Goal: Task Accomplishment & Management: Manage account settings

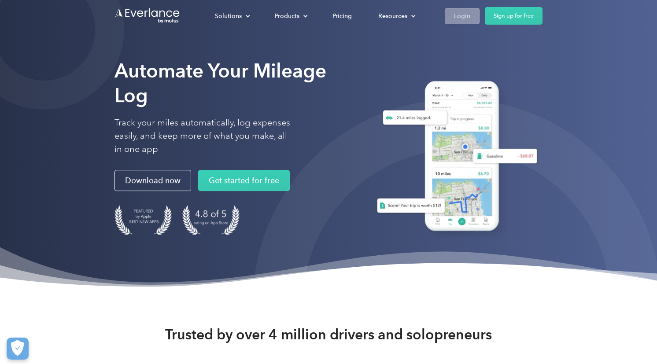
click at [458, 15] on div "Login" at bounding box center [462, 16] width 16 height 11
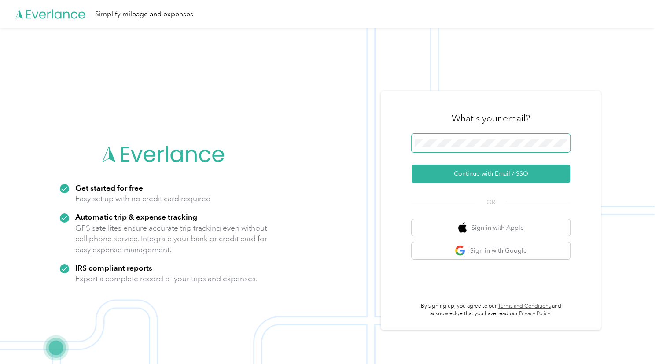
click at [442, 136] on span at bounding box center [491, 143] width 158 height 18
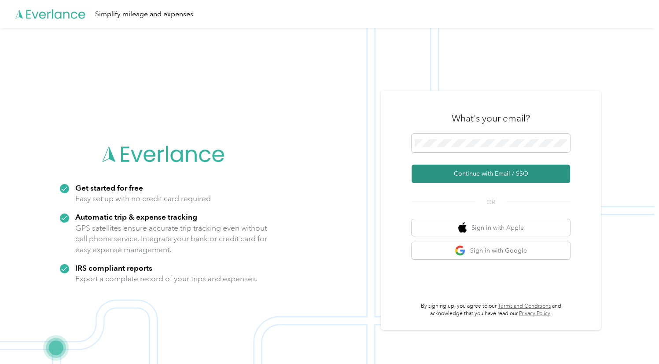
click at [445, 174] on button "Continue with Email / SSO" at bounding box center [491, 174] width 158 height 18
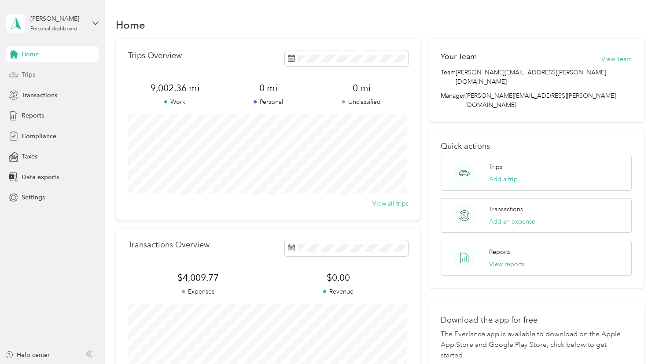
click at [28, 79] on span "Trips" at bounding box center [29, 74] width 14 height 9
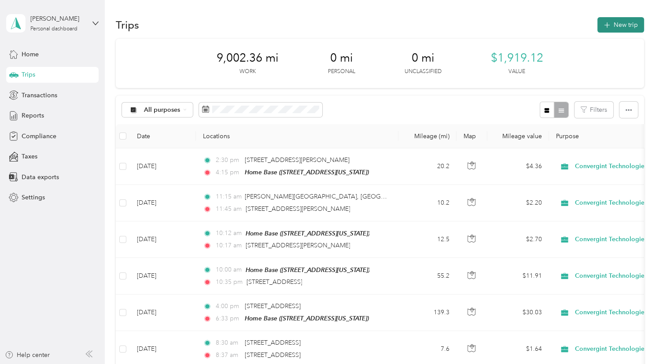
click at [616, 23] on button "New trip" at bounding box center [620, 24] width 47 height 15
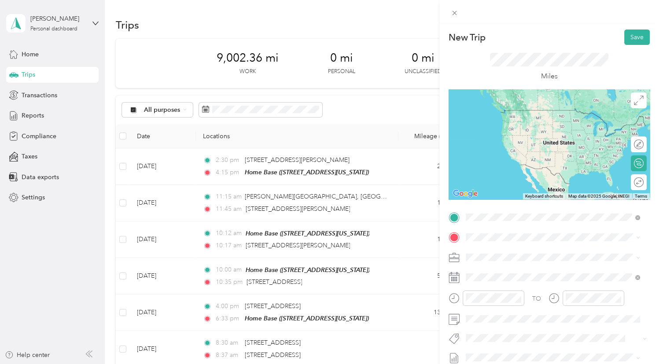
click at [488, 254] on strong "Home Base" at bounding box center [498, 252] width 33 height 8
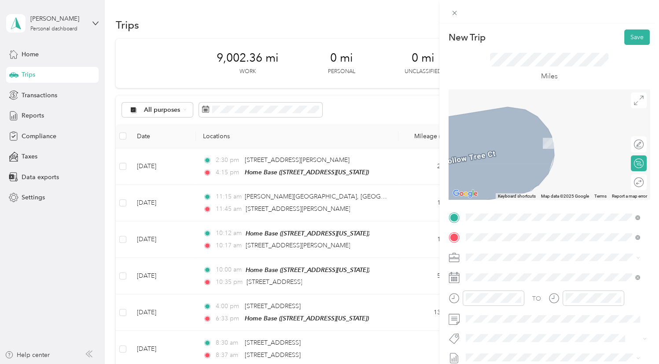
click at [505, 129] on span "312 Walnut Street Cincinnati, Ohio 45202, United States" at bounding box center [526, 130] width 88 height 8
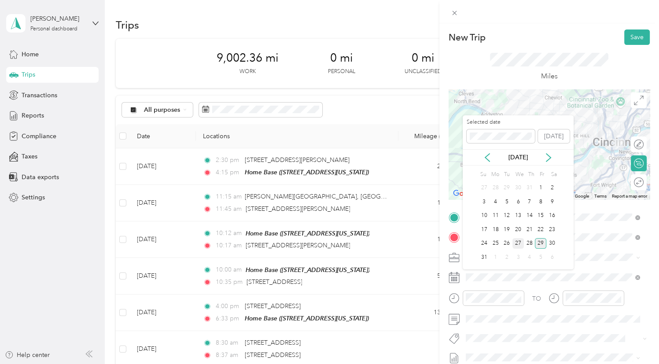
click at [517, 243] on div "27" at bounding box center [517, 243] width 11 height 11
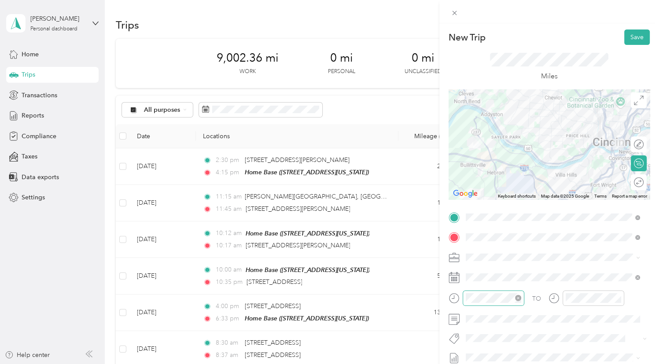
click at [515, 298] on icon "close-circle" at bounding box center [518, 298] width 6 height 6
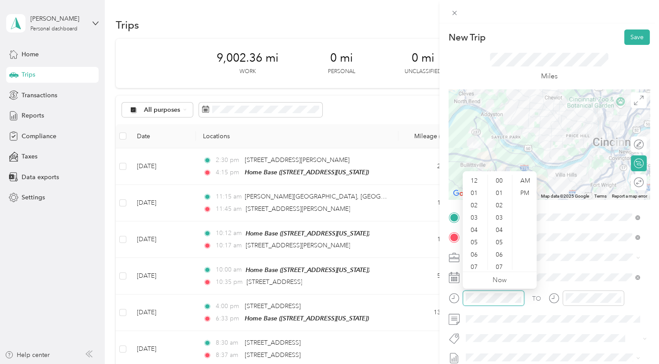
scroll to position [53, 0]
click at [475, 267] on div "11" at bounding box center [474, 263] width 21 height 12
click at [498, 180] on div "00" at bounding box center [499, 181] width 21 height 12
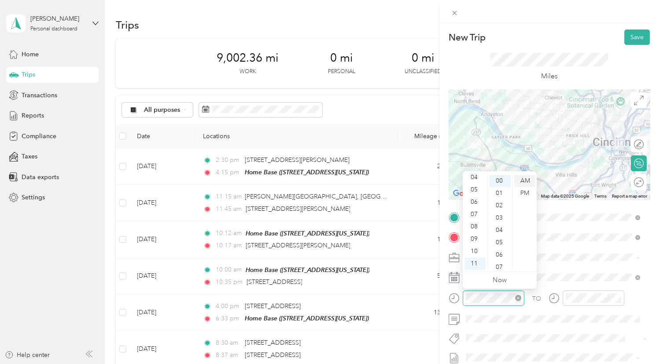
click at [523, 180] on div "AM" at bounding box center [524, 181] width 21 height 12
click at [555, 261] on span at bounding box center [556, 257] width 187 height 14
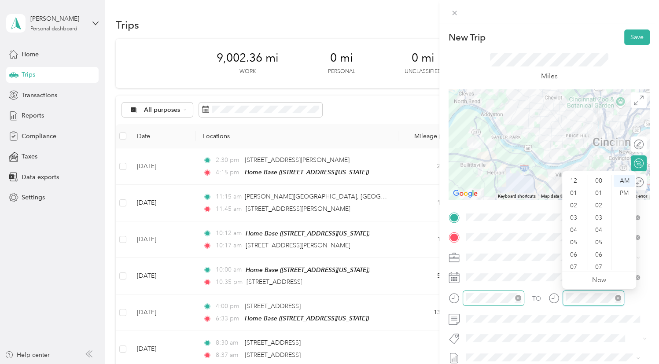
scroll to position [53, 0]
click at [574, 263] on div "11" at bounding box center [574, 263] width 21 height 12
click at [598, 178] on div "30" at bounding box center [599, 181] width 21 height 12
click at [629, 181] on div "AM" at bounding box center [624, 181] width 21 height 12
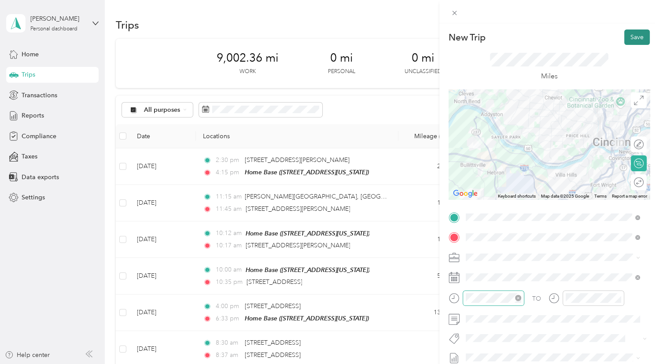
click at [631, 34] on button "Save" at bounding box center [637, 36] width 26 height 15
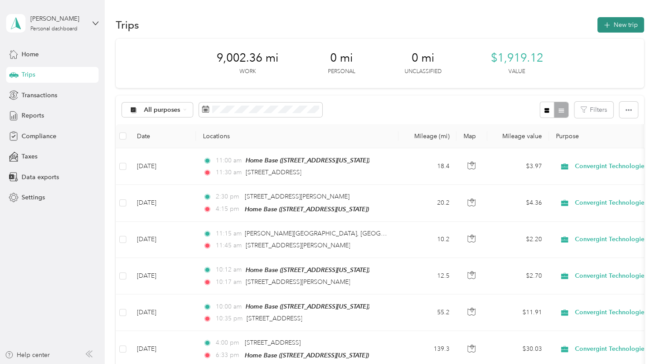
click at [613, 23] on button "New trip" at bounding box center [620, 24] width 47 height 15
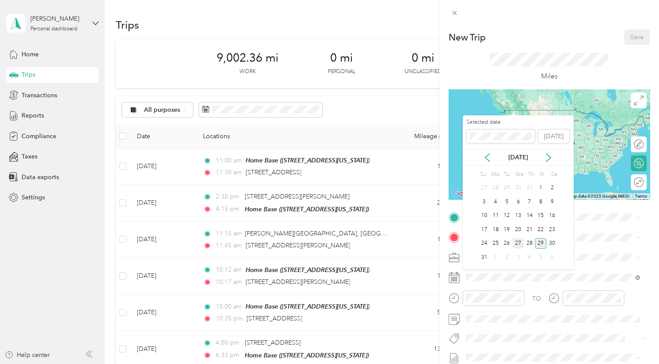
click at [516, 246] on div "27" at bounding box center [517, 243] width 11 height 11
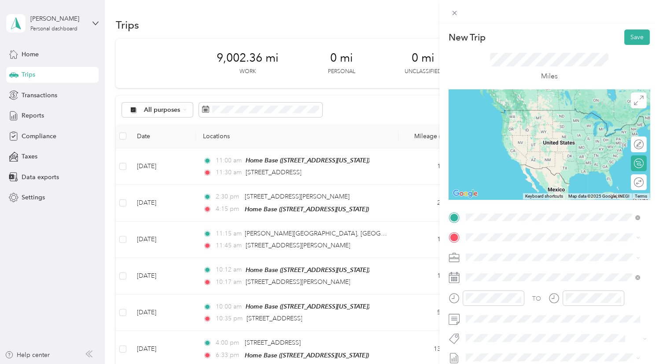
click at [502, 252] on span "312 Walnut Street Cincinnati, Ohio 45202, United States" at bounding box center [526, 249] width 88 height 8
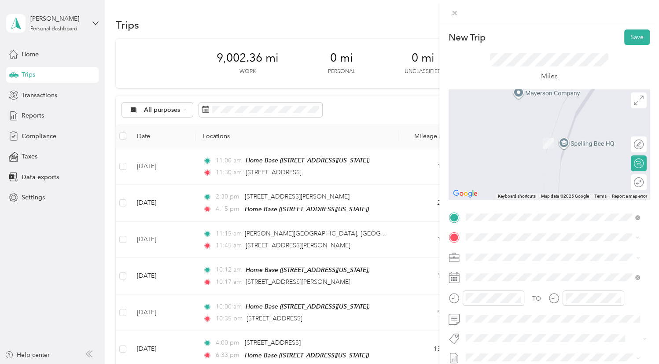
click at [497, 128] on span "1099 Bob Huber Drive Alexandria, Kentucky 41001, United States" at bounding box center [550, 130] width 137 height 8
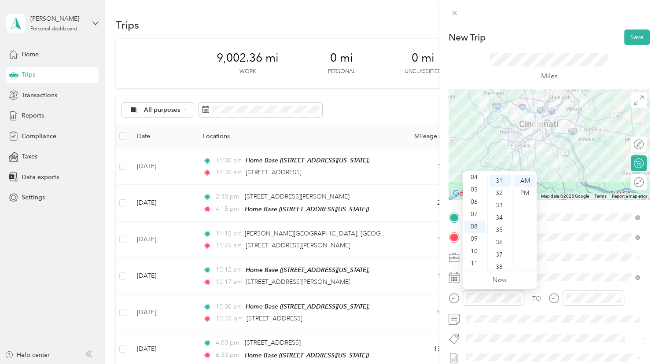
scroll to position [0, 0]
click at [475, 207] on div "02" at bounding box center [474, 205] width 21 height 12
click at [495, 178] on div "00" at bounding box center [499, 181] width 21 height 12
click at [526, 191] on div "PM" at bounding box center [524, 193] width 21 height 12
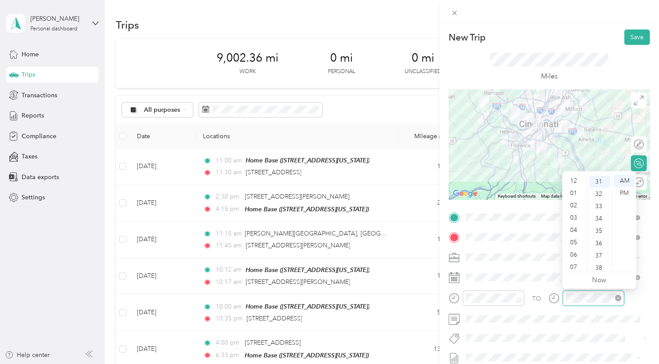
scroll to position [53, 0]
drag, startPoint x: 581, startPoint y: 243, endPoint x: 585, endPoint y: 227, distance: 16.4
click at [585, 227] on ul "12 01 02 03 04 05 06 07 08 09 10 11" at bounding box center [574, 222] width 25 height 95
click at [574, 179] on div "02" at bounding box center [574, 179] width 21 height 12
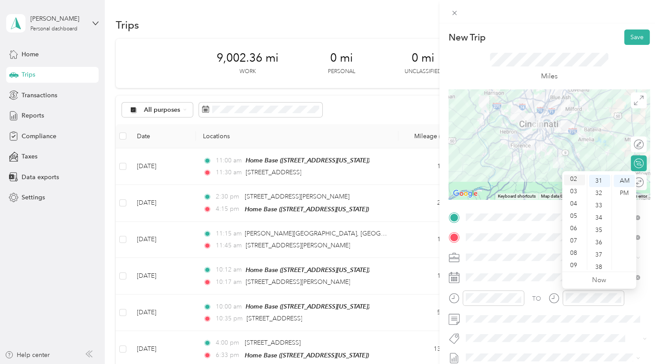
scroll to position [25, 0]
click at [597, 195] on div "32" at bounding box center [599, 193] width 21 height 12
click at [622, 191] on div "PM" at bounding box center [624, 193] width 21 height 12
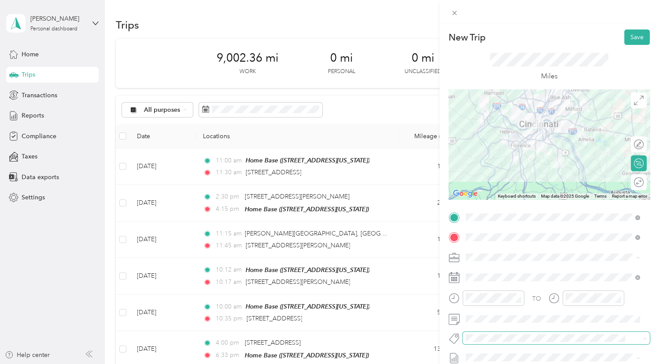
click at [574, 334] on span at bounding box center [549, 338] width 173 height 9
click at [627, 37] on button "Save" at bounding box center [637, 36] width 26 height 15
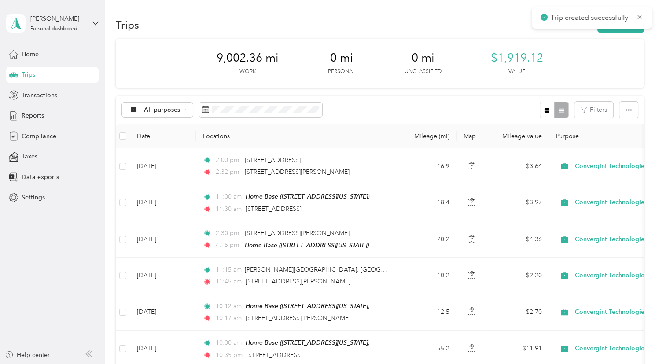
click at [614, 28] on div "Trip created successfully" at bounding box center [592, 18] width 120 height 22
click at [612, 29] on button "New trip" at bounding box center [620, 24] width 47 height 15
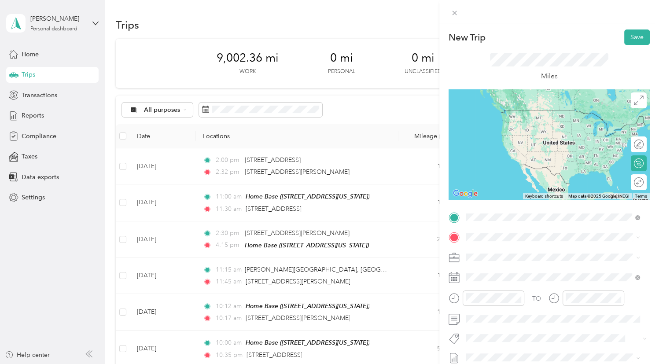
click at [495, 250] on span "1099 Bob Huber Drive Alexandria, Kentucky 41001, United States" at bounding box center [550, 249] width 137 height 8
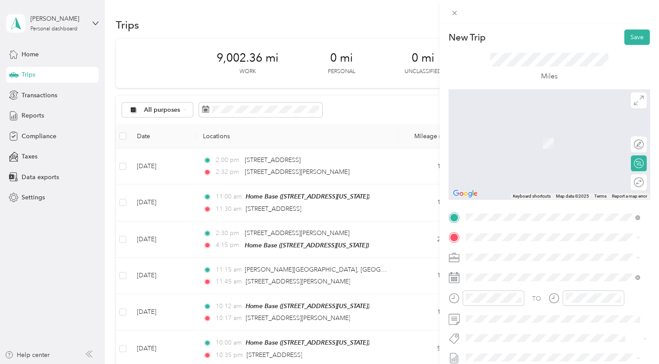
click at [492, 142] on span "2119 Hollow Tree Court, Hebron, 41048, Hebron, Kentucky, United States" at bounding box center [526, 140] width 88 height 7
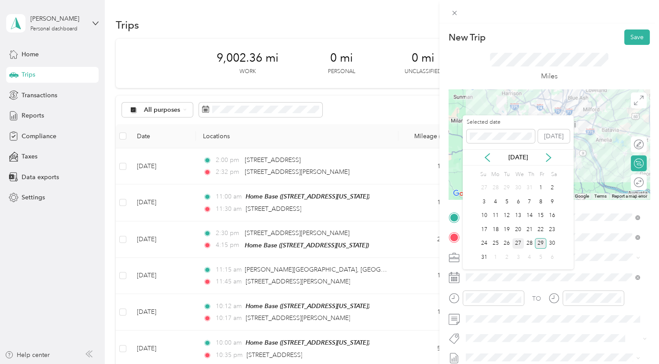
click at [519, 241] on div "27" at bounding box center [517, 243] width 11 height 11
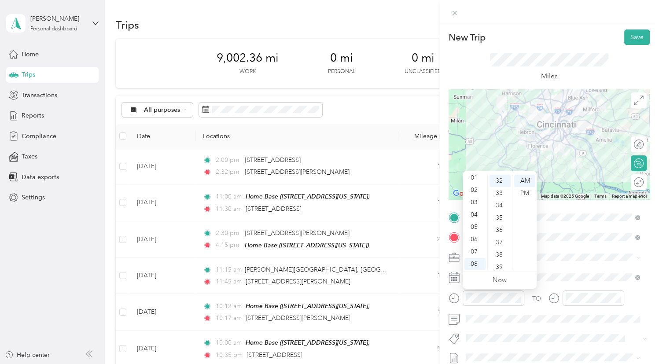
scroll to position [0, 0]
click at [473, 218] on div "03" at bounding box center [474, 218] width 21 height 12
click at [498, 176] on div "00" at bounding box center [499, 178] width 21 height 12
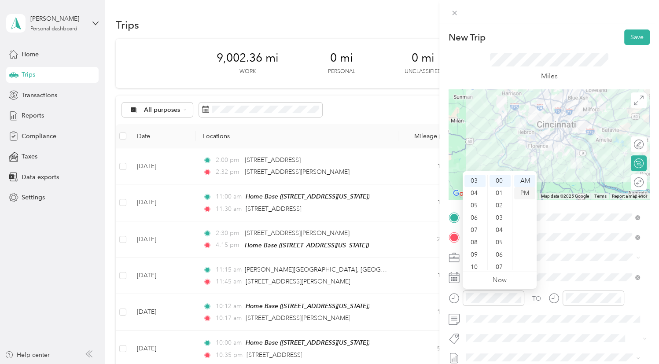
click at [526, 193] on div "PM" at bounding box center [524, 193] width 21 height 12
click at [572, 261] on span at bounding box center [556, 257] width 187 height 14
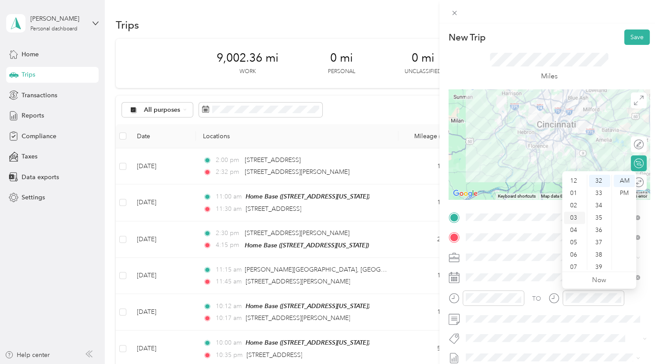
click at [575, 214] on div "03" at bounding box center [574, 218] width 21 height 12
click at [597, 201] on div "30" at bounding box center [599, 204] width 21 height 12
click at [622, 190] on div "PM" at bounding box center [624, 193] width 21 height 12
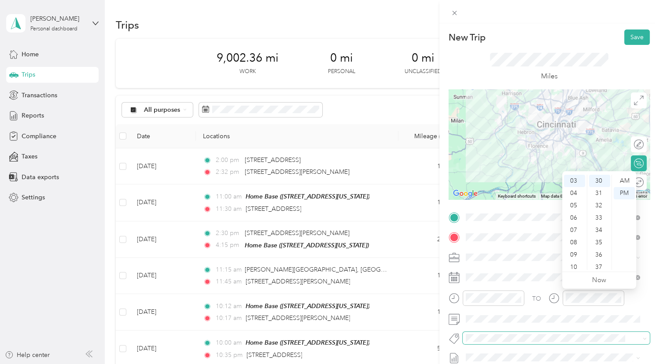
click at [574, 332] on span at bounding box center [556, 338] width 187 height 12
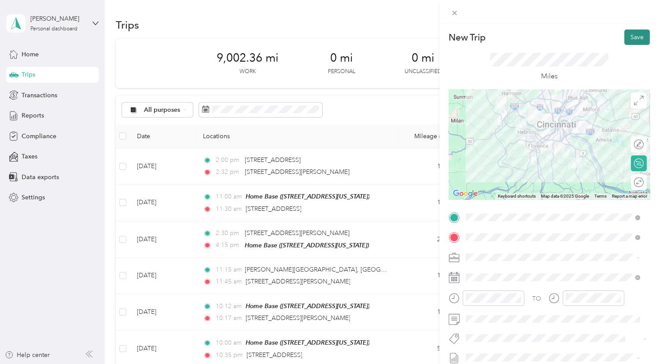
click at [627, 38] on button "Save" at bounding box center [637, 36] width 26 height 15
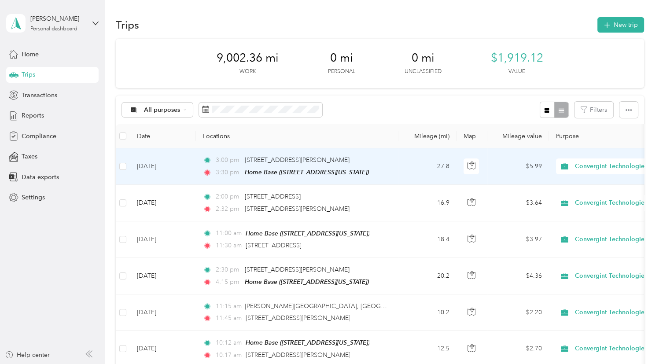
click at [180, 168] on td "Aug 27, 2025" at bounding box center [163, 166] width 66 height 37
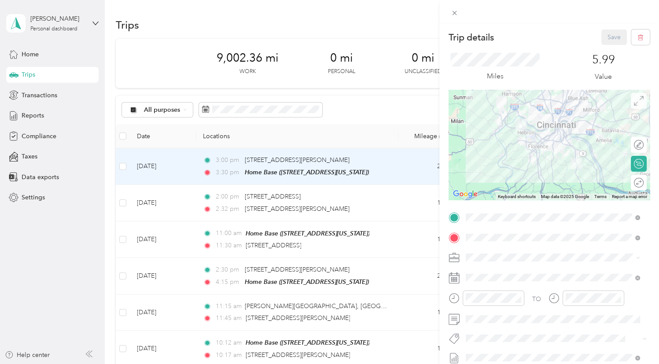
click at [634, 103] on icon at bounding box center [639, 101] width 10 height 10
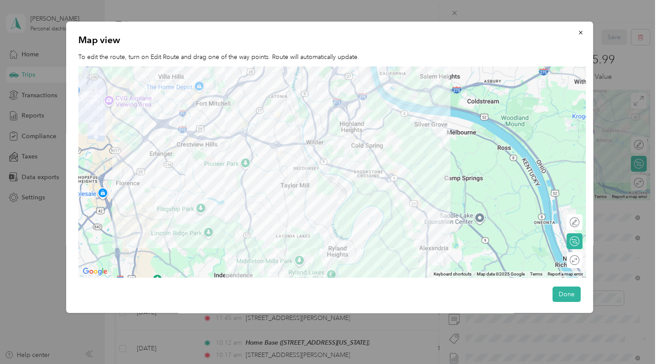
click at [398, 188] on div at bounding box center [331, 171] width 507 height 211
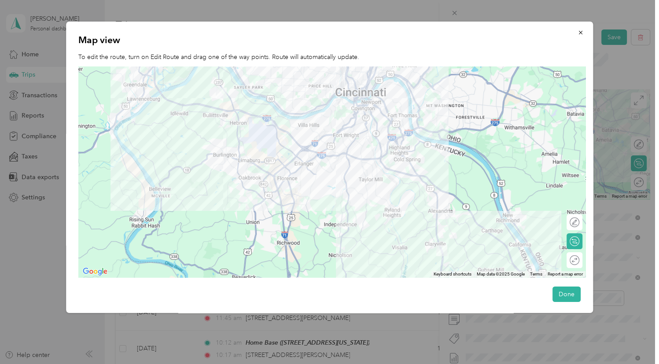
click at [396, 172] on div at bounding box center [331, 171] width 507 height 211
click at [420, 180] on div at bounding box center [331, 171] width 507 height 211
click at [579, 31] on icon "button" at bounding box center [581, 33] width 4 height 4
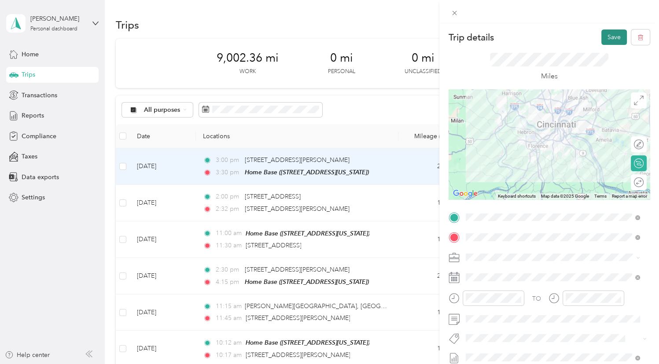
click at [606, 37] on button "Save" at bounding box center [614, 36] width 26 height 15
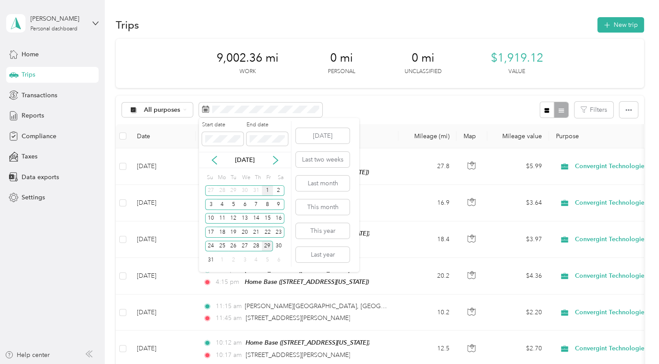
click at [268, 190] on div "1" at bounding box center [267, 190] width 11 height 11
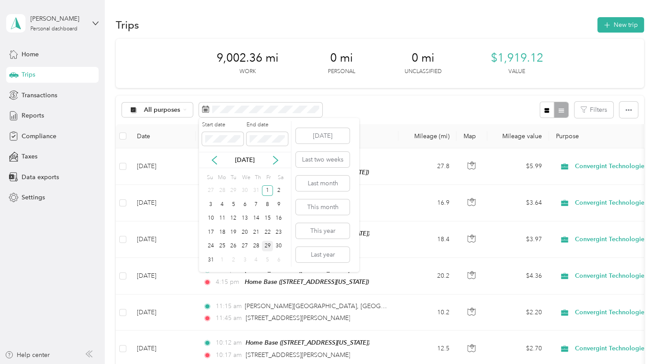
click at [267, 243] on div "29" at bounding box center [267, 246] width 11 height 11
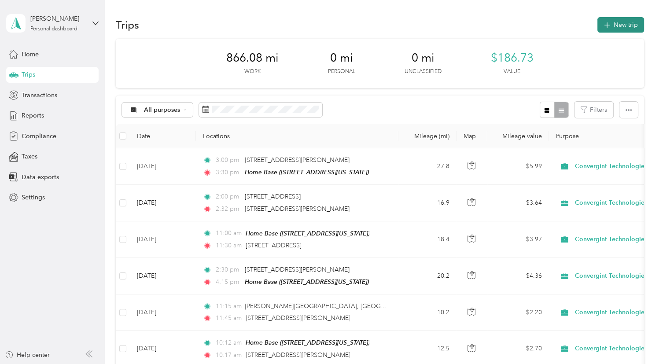
click at [617, 26] on button "New trip" at bounding box center [620, 24] width 47 height 15
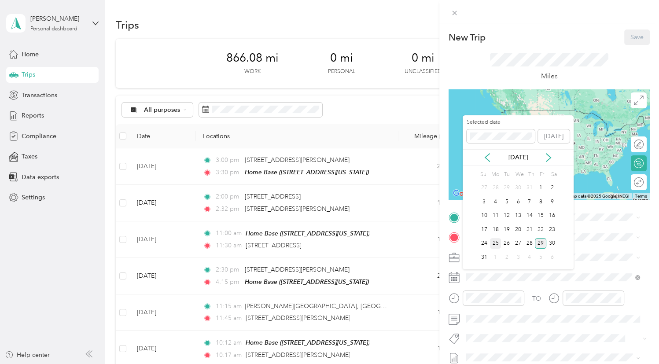
click at [493, 243] on div "25" at bounding box center [495, 243] width 11 height 11
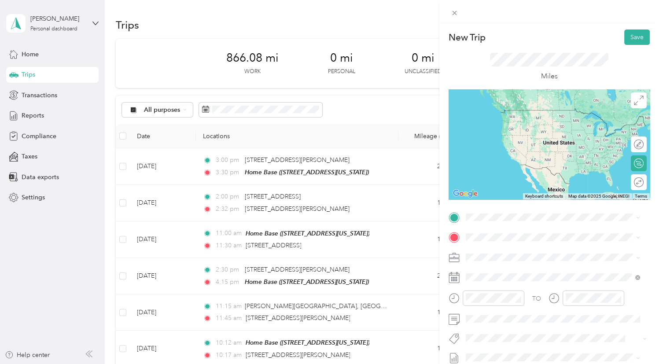
click at [502, 263] on div "Home Base 2119 Hollow Tree Court, Hebron, 41048, Hebron, Kentucky, United States" at bounding box center [526, 257] width 88 height 18
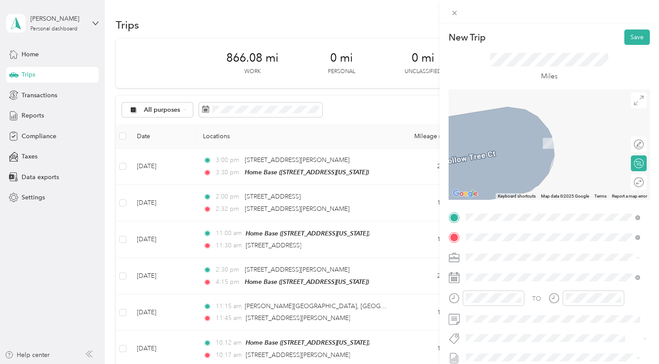
click at [500, 132] on span "Paycor Stadium Cincinnati, Ohio 45202, United States" at bounding box center [559, 133] width 154 height 15
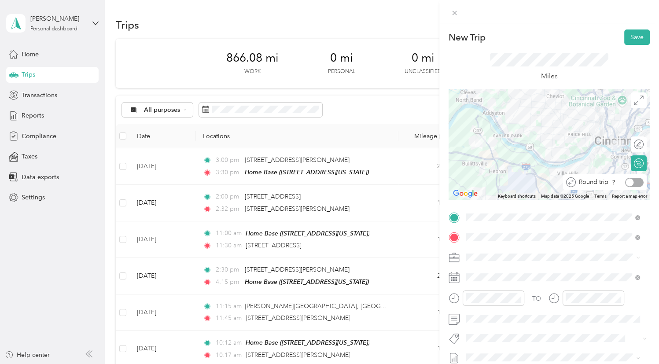
click at [630, 186] on div at bounding box center [634, 182] width 18 height 9
click at [574, 263] on div "11" at bounding box center [574, 263] width 21 height 12
click at [574, 178] on div "12" at bounding box center [574, 181] width 21 height 12
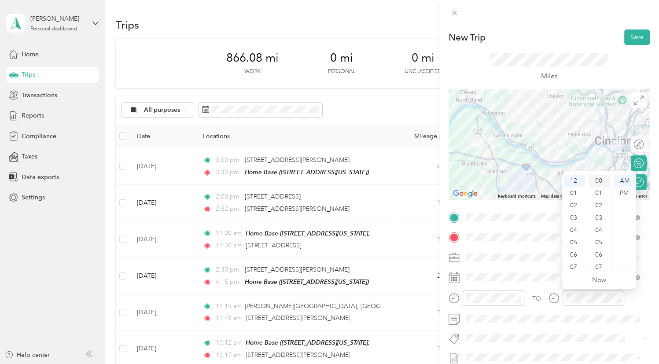
click at [599, 180] on div "00" at bounding box center [599, 181] width 21 height 12
click at [625, 192] on div "PM" at bounding box center [624, 193] width 21 height 12
click at [574, 344] on span at bounding box center [556, 338] width 187 height 12
click at [627, 35] on button "Save" at bounding box center [637, 36] width 26 height 15
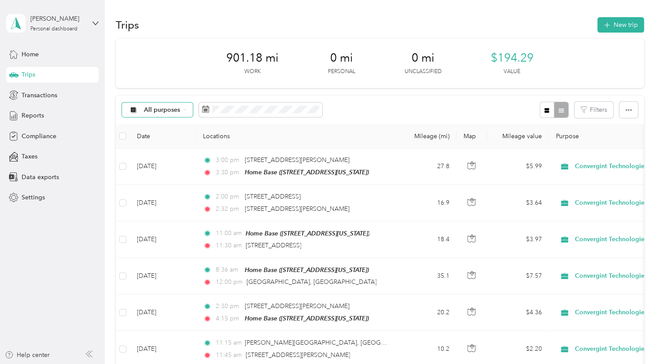
click at [173, 109] on span "All purposes" at bounding box center [161, 110] width 37 height 6
click at [157, 157] on li "Convergint Technologies" at bounding box center [172, 153] width 100 height 15
click at [28, 114] on span "Reports" at bounding box center [33, 115] width 22 height 9
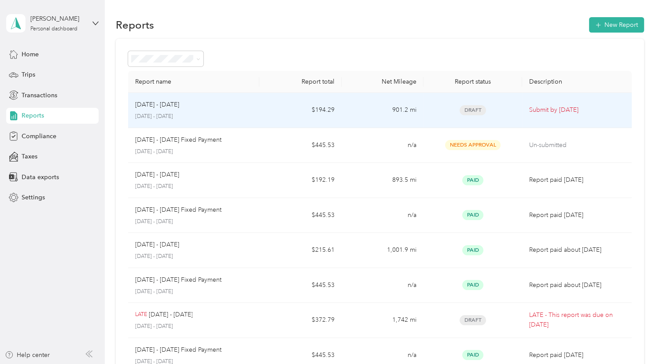
click at [541, 110] on p "Submit by Sep. 4, 2025" at bounding box center [577, 110] width 96 height 10
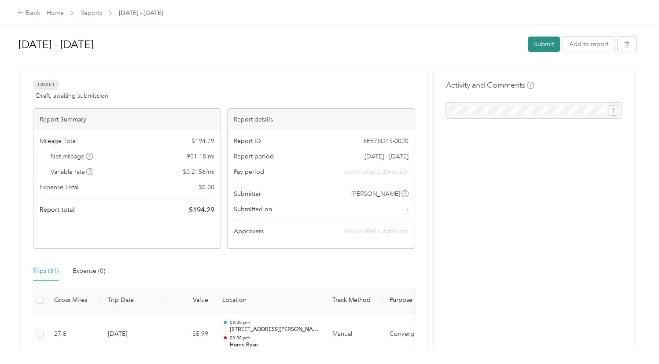
click at [541, 45] on button "Submit" at bounding box center [544, 44] width 32 height 15
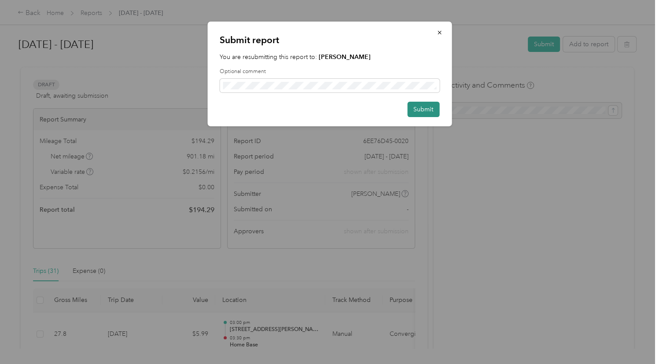
click at [426, 109] on button "Submit" at bounding box center [423, 109] width 32 height 15
